Goal: Task Accomplishment & Management: Manage account settings

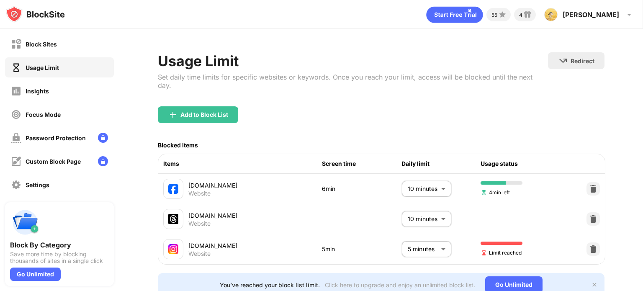
click at [392, 142] on div "Blocked Items" at bounding box center [381, 145] width 447 height 17
click at [424, 249] on body "Block Sites Usage Limit Insights Focus Mode Password Protection Custom Block Pa…" at bounding box center [321, 145] width 643 height 291
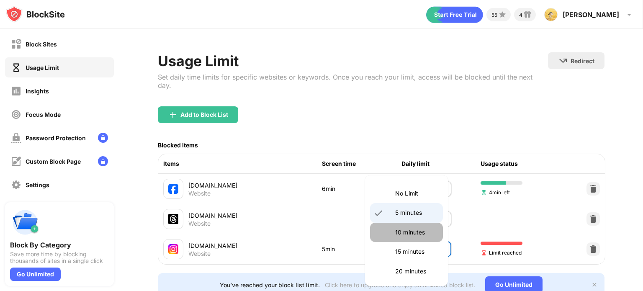
click at [412, 226] on li "10 minutes" at bounding box center [406, 232] width 73 height 19
type input "**"
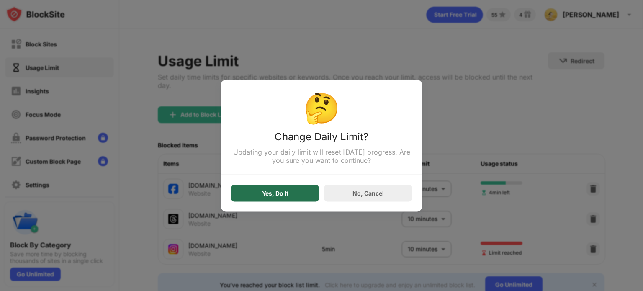
click at [290, 186] on div "Yes, Do It" at bounding box center [275, 193] width 88 height 17
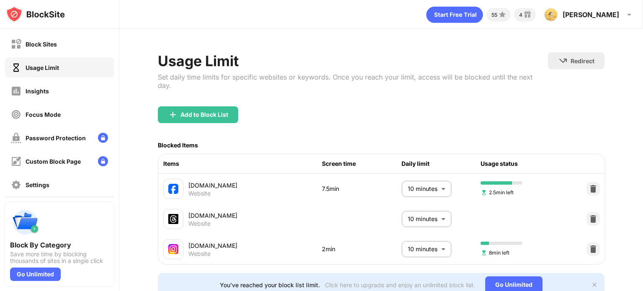
scroll to position [37, 0]
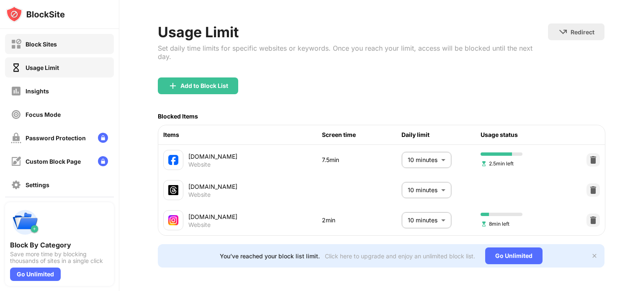
click at [77, 36] on div "Block Sites" at bounding box center [59, 44] width 109 height 20
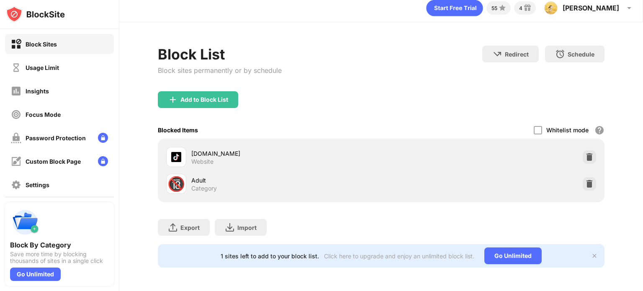
scroll to position [12, 0]
click at [200, 96] on div "Add to Block List" at bounding box center [205, 99] width 48 height 7
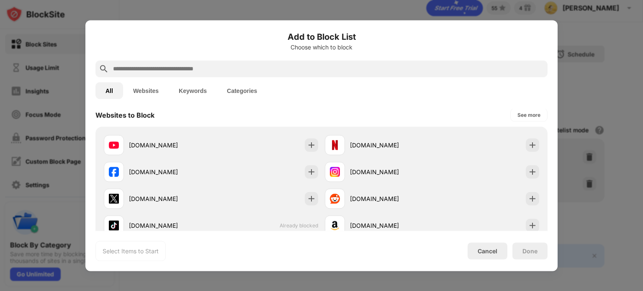
scroll to position [125, 0]
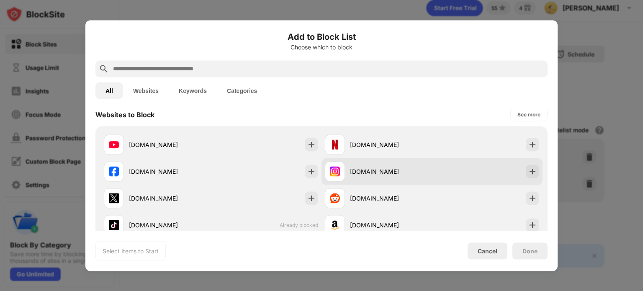
click at [448, 171] on div "instagram.com" at bounding box center [432, 171] width 221 height 27
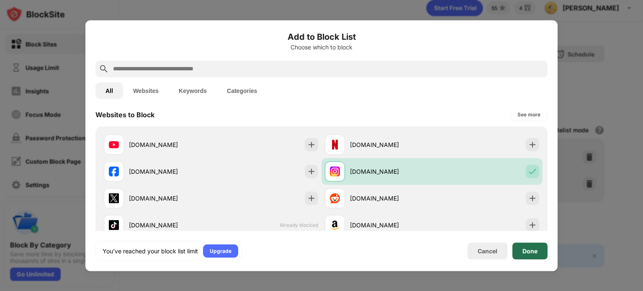
click at [530, 252] on div "Done" at bounding box center [530, 251] width 15 height 7
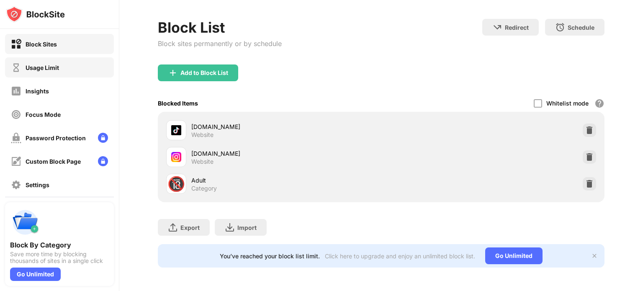
click at [56, 72] on div "Usage Limit" at bounding box center [59, 67] width 109 height 20
